Goal: Information Seeking & Learning: Learn about a topic

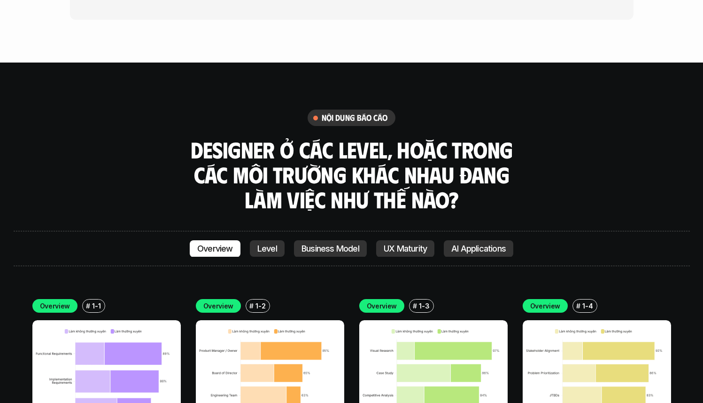
scroll to position [3182, 0]
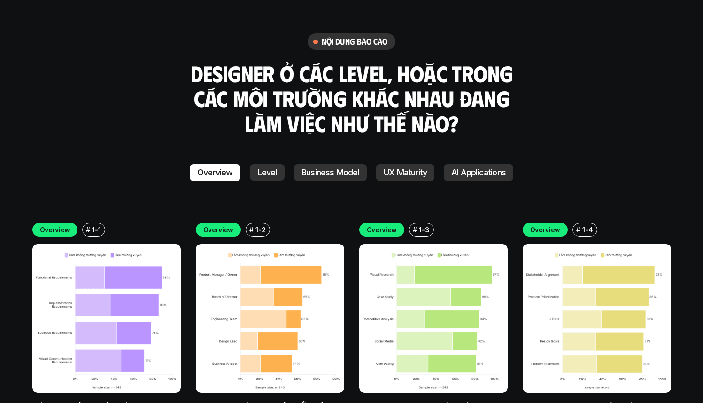
click at [115, 244] on img at bounding box center [106, 318] width 148 height 148
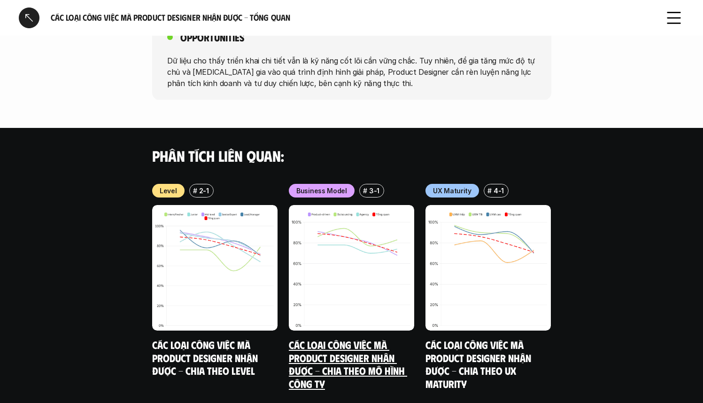
scroll to position [944, 0]
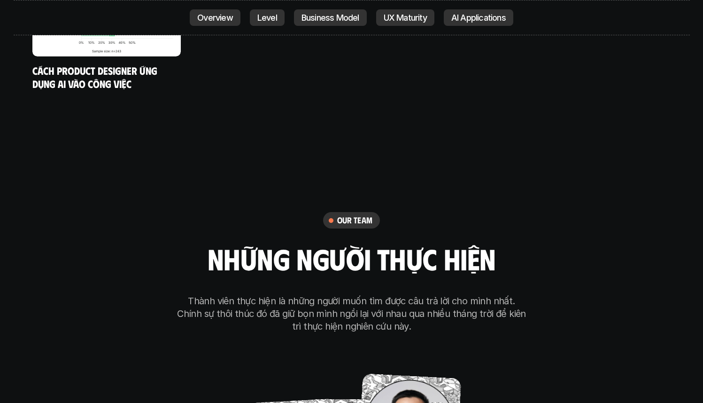
scroll to position [6144, 0]
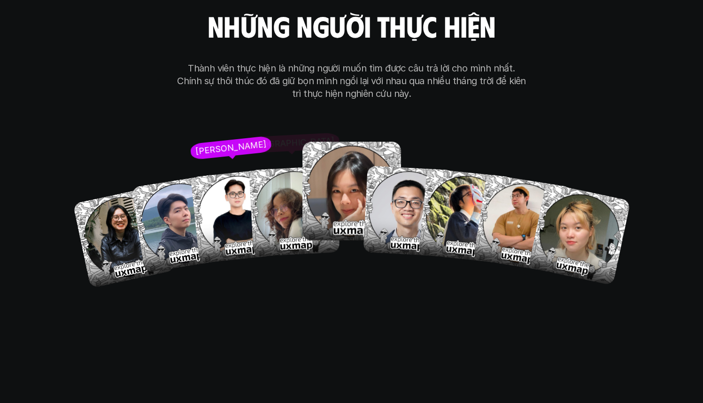
click at [319, 144] on img at bounding box center [352, 190] width 99 height 99
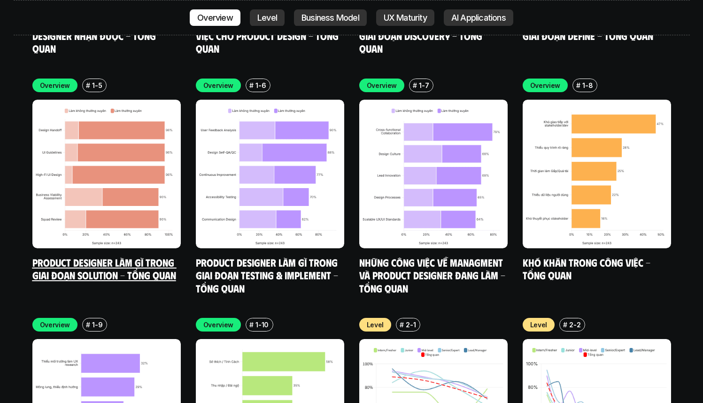
scroll to position [3569, 0]
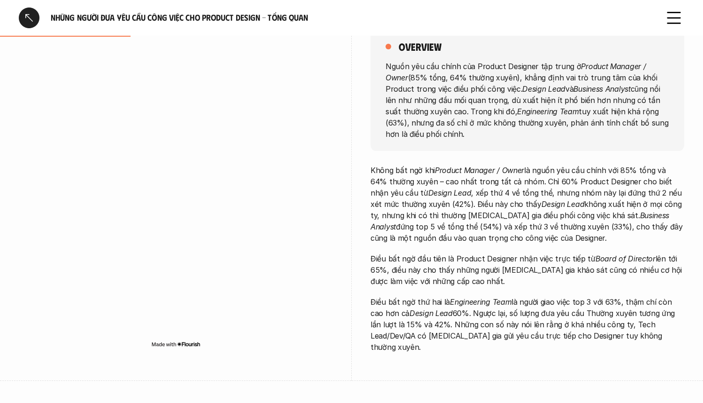
scroll to position [148, 0]
click at [190, 340] on img at bounding box center [175, 344] width 49 height 8
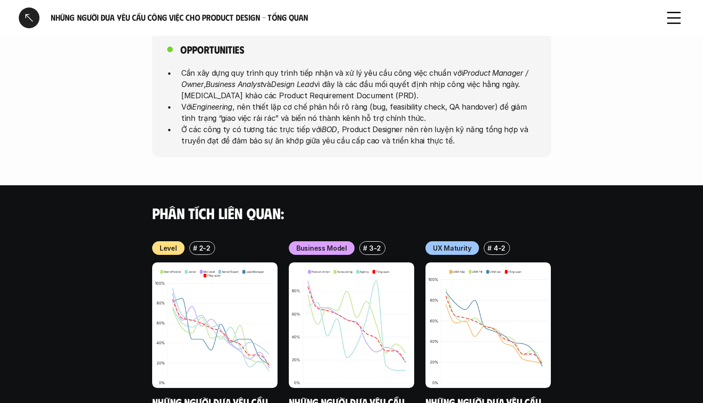
scroll to position [648, 0]
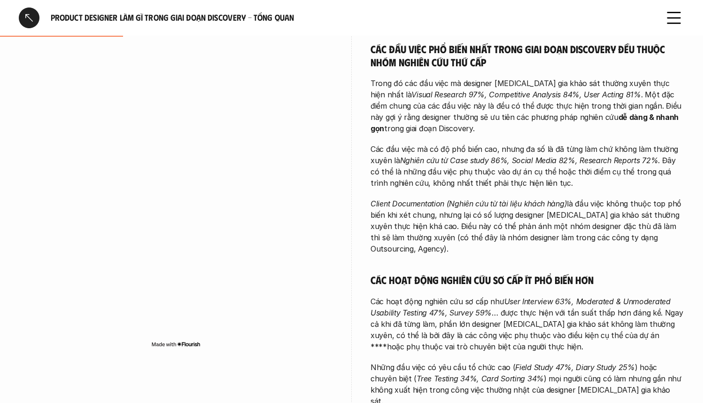
scroll to position [178, 0]
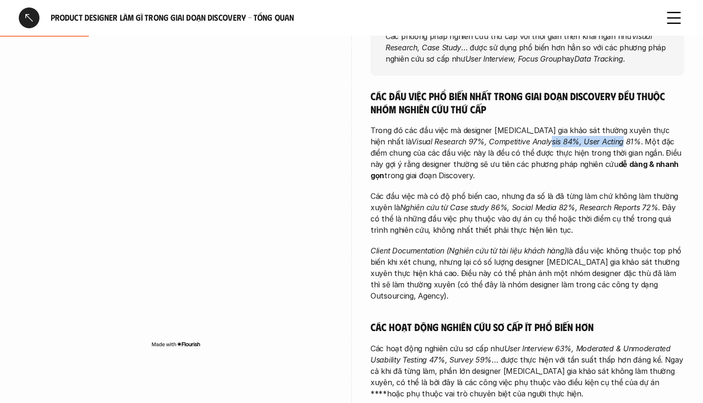
drag, startPoint x: 487, startPoint y: 137, endPoint x: 559, endPoint y: 138, distance: 71.9
click at [559, 138] on em "Visual Research 97%, Competitive Analysis 84%, User Acting 81%" at bounding box center [525, 141] width 229 height 9
drag, startPoint x: 559, startPoint y: 138, endPoint x: 628, endPoint y: 138, distance: 69.5
click at [628, 138] on p "Trong đó các đầu việc mà designer [MEDICAL_DATA] gia khảo sát thường xuyên thực…" at bounding box center [528, 152] width 314 height 56
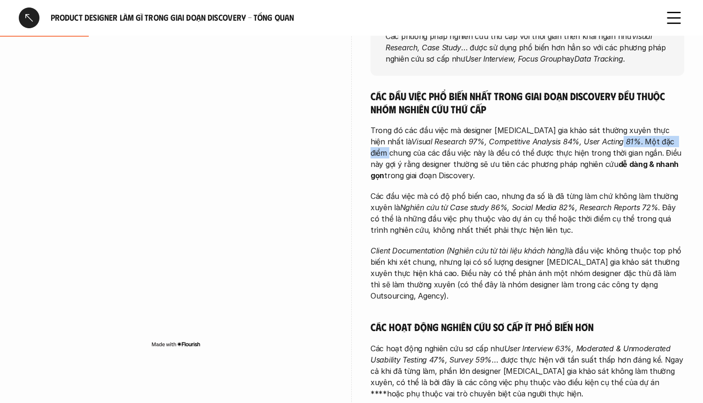
click at [628, 138] on p "Trong đó các đầu việc mà designer tham gia khảo sát thường xuyên thực hiện nhất…" at bounding box center [528, 152] width 314 height 56
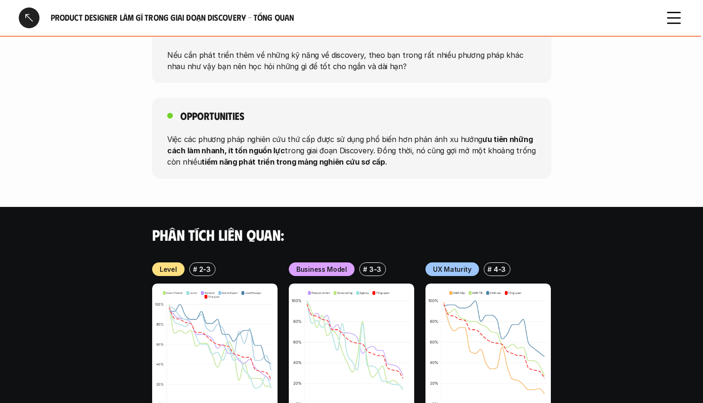
scroll to position [1123, 0]
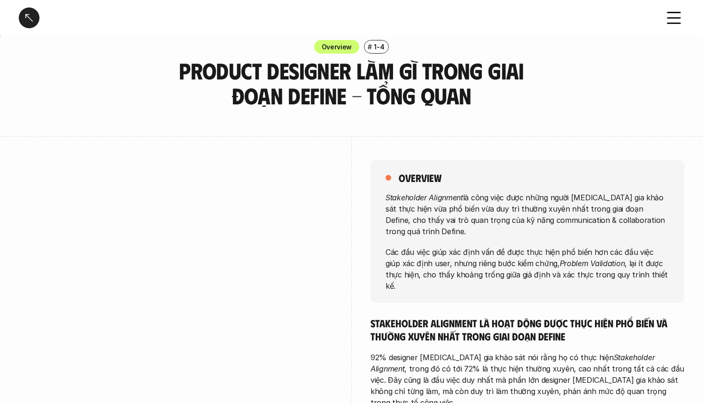
scroll to position [17, 0]
click at [332, 42] on p "Overview" at bounding box center [337, 46] width 31 height 10
click at [674, 21] on icon at bounding box center [674, 18] width 21 height 21
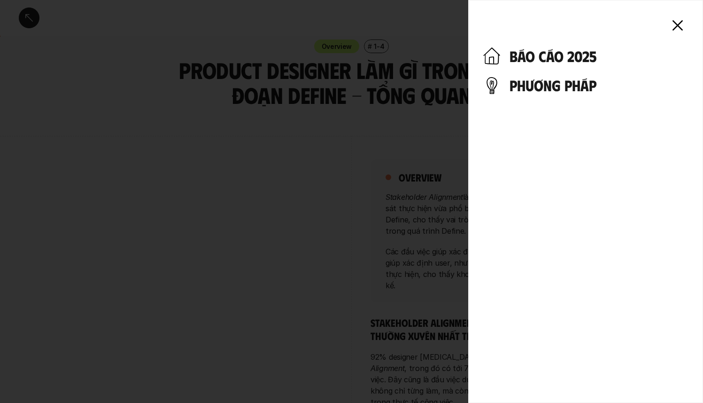
click at [679, 28] on icon at bounding box center [677, 25] width 21 height 21
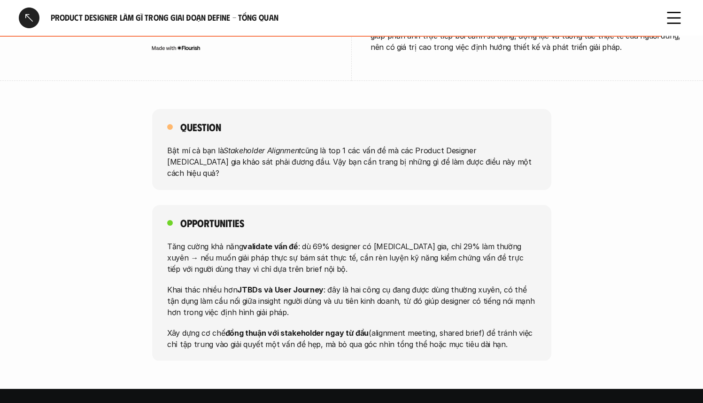
scroll to position [937, 0]
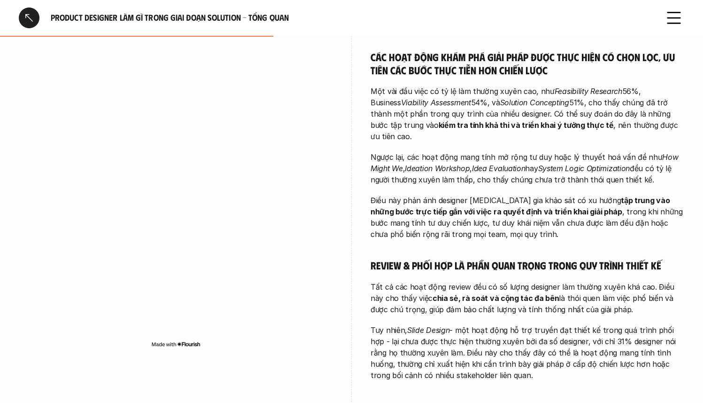
scroll to position [343, 0]
